Goal: Transaction & Acquisition: Purchase product/service

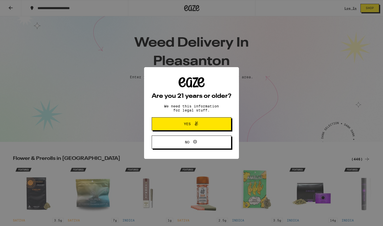
click at [199, 129] on button "Yes" at bounding box center [192, 124] width 80 height 13
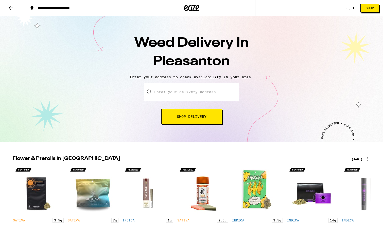
click at [198, 93] on input "Enter your delivery address" at bounding box center [191, 92] width 95 height 18
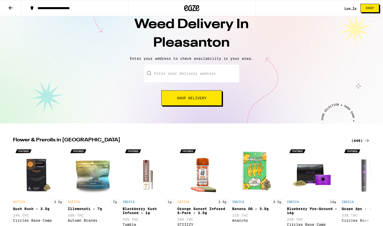
scroll to position [19, 0]
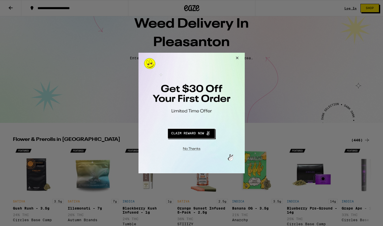
click at [237, 60] on button "Close Modal" at bounding box center [236, 59] width 14 height 12
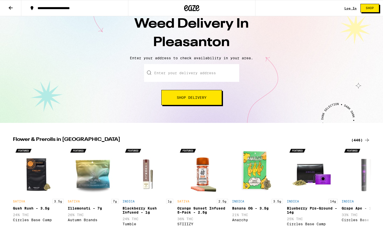
click at [201, 70] on input "Enter your delivery address" at bounding box center [191, 73] width 95 height 18
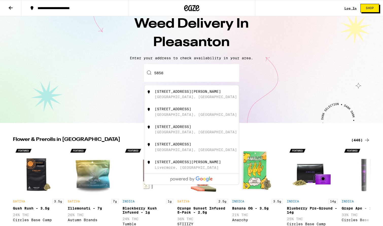
click at [185, 94] on div "[STREET_ADDRESS][PERSON_NAME]" at bounding box center [200, 95] width 91 height 10
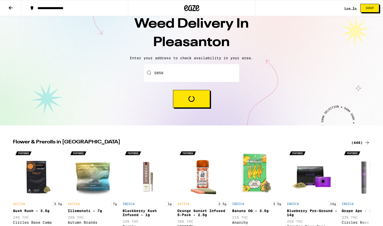
type input "[STREET_ADDRESS][PERSON_NAME]"
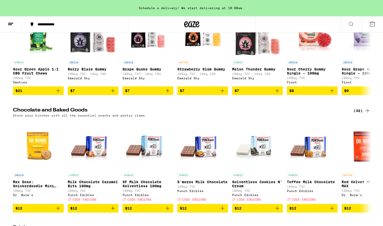
scroll to position [1349, 0]
